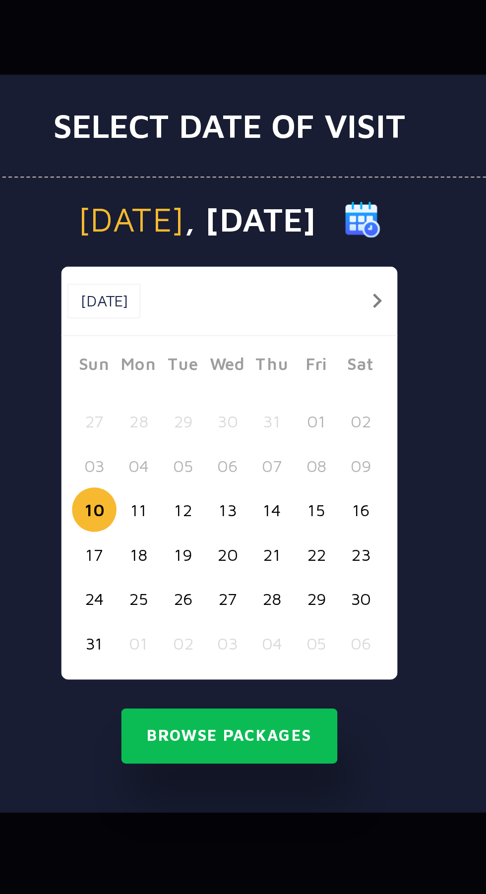
click at [305, 391] on button "button" at bounding box center [303, 388] width 12 height 12
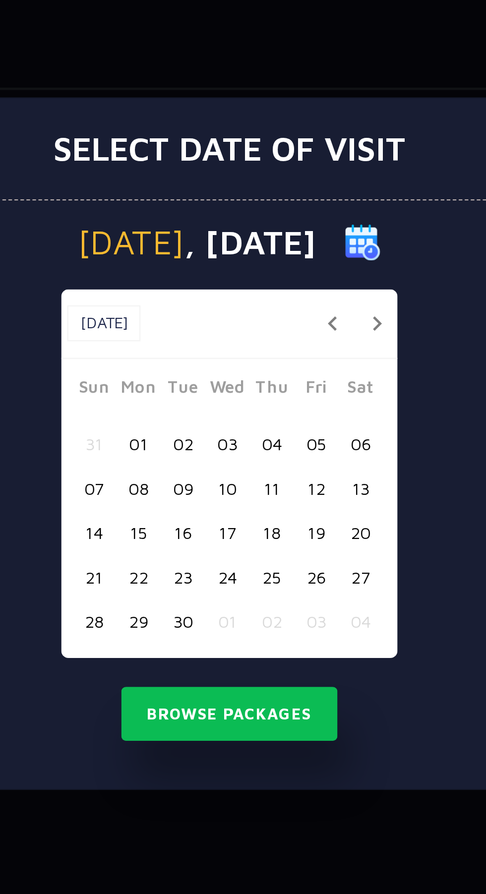
click at [304, 397] on button "button" at bounding box center [303, 397] width 12 height 12
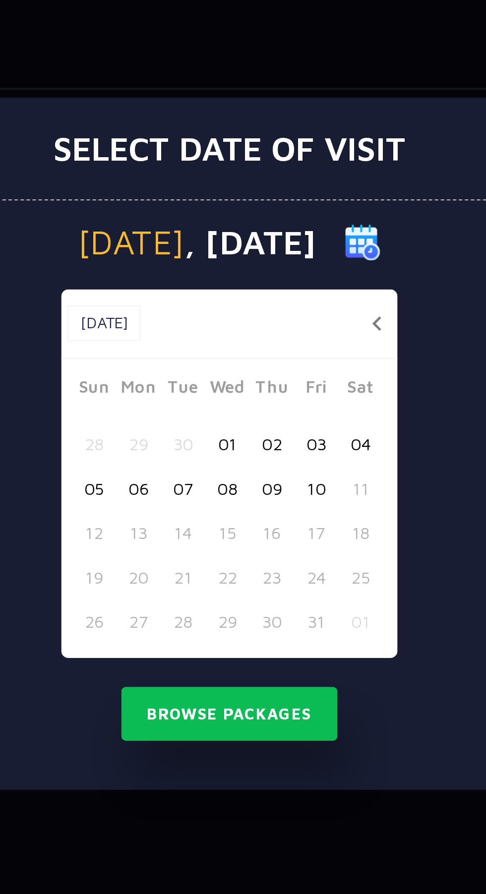
click at [189, 468] on button "05" at bounding box center [187, 465] width 18 height 18
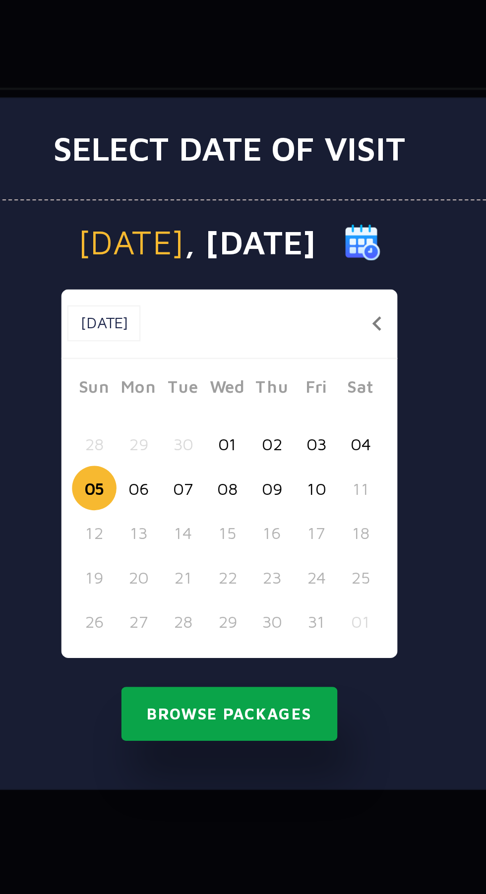
click at [261, 563] on button "Browse Packages" at bounding box center [242, 558] width 89 height 23
